Goal: Task Accomplishment & Management: Manage account settings

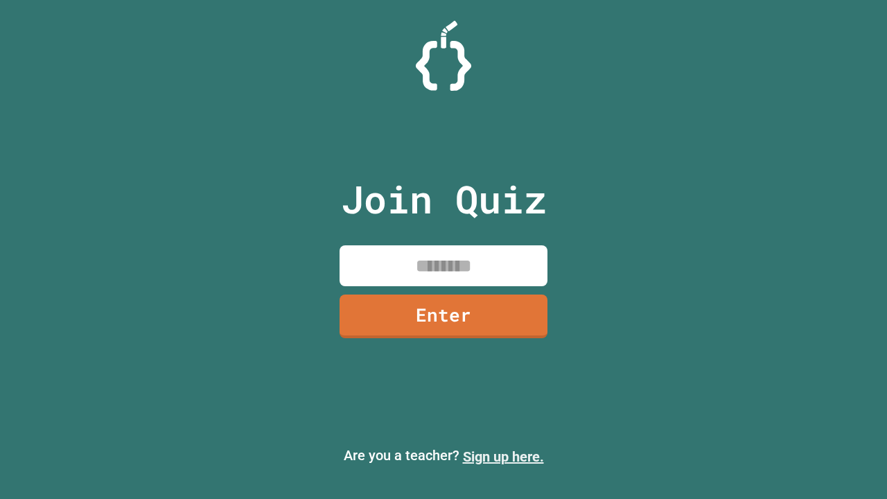
click at [503, 457] on link "Sign up here." at bounding box center [503, 456] width 81 height 17
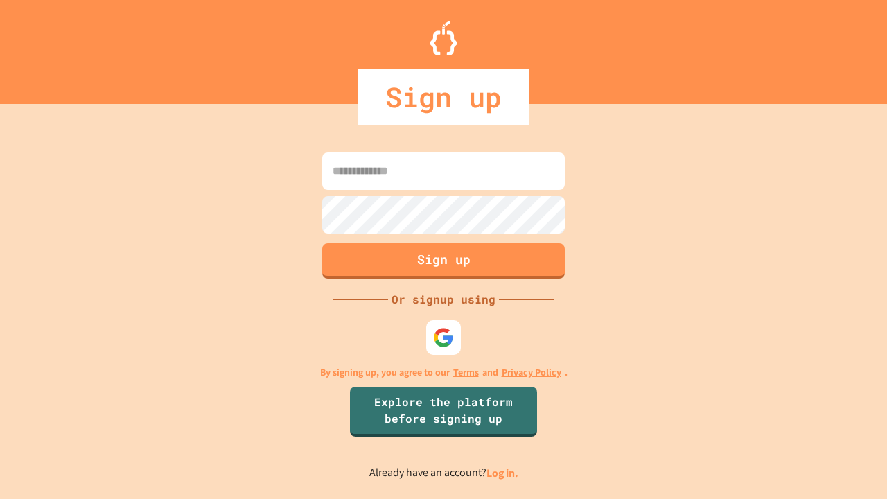
click at [503, 472] on link "Log in." at bounding box center [502, 473] width 32 height 15
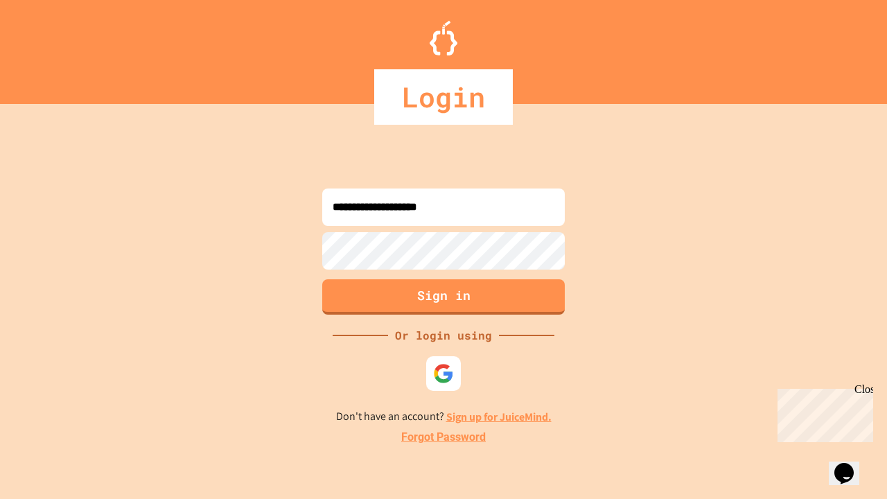
type input "**********"
